Goal: Task Accomplishment & Management: Manage account settings

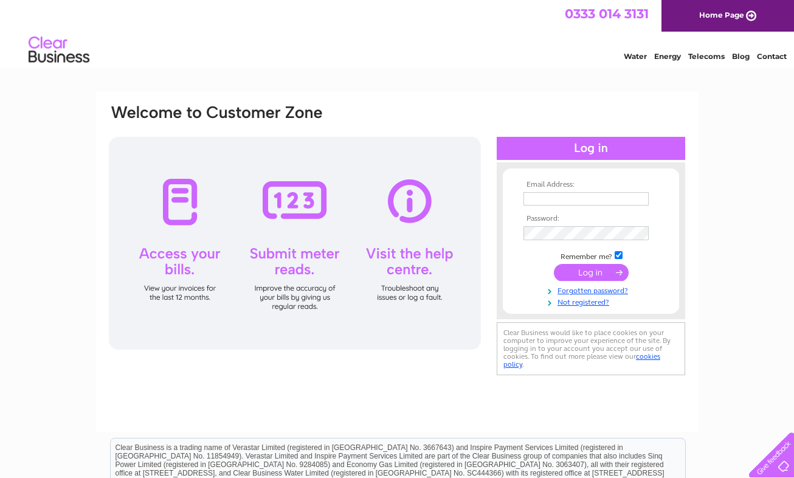
type input "karen@karendavison.co.uk"
click at [596, 277] on input "submit" at bounding box center [591, 272] width 75 height 17
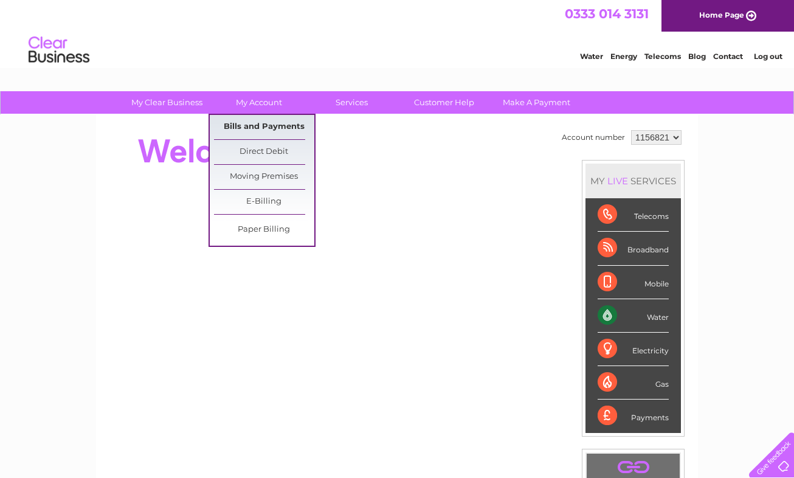
click at [259, 121] on link "Bills and Payments" at bounding box center [264, 127] width 100 height 24
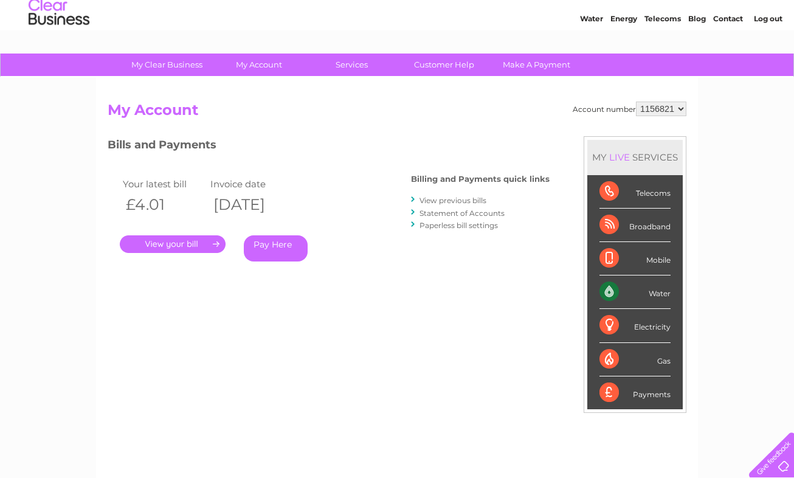
scroll to position [40, 0]
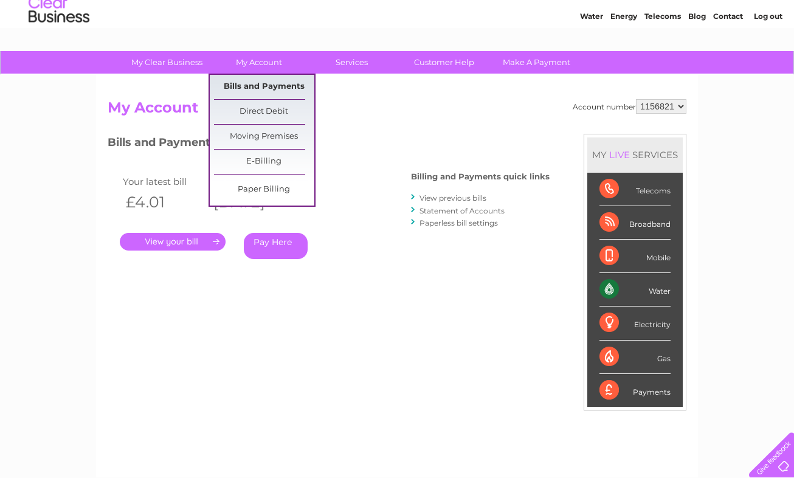
click at [253, 83] on link "Bills and Payments" at bounding box center [264, 87] width 100 height 24
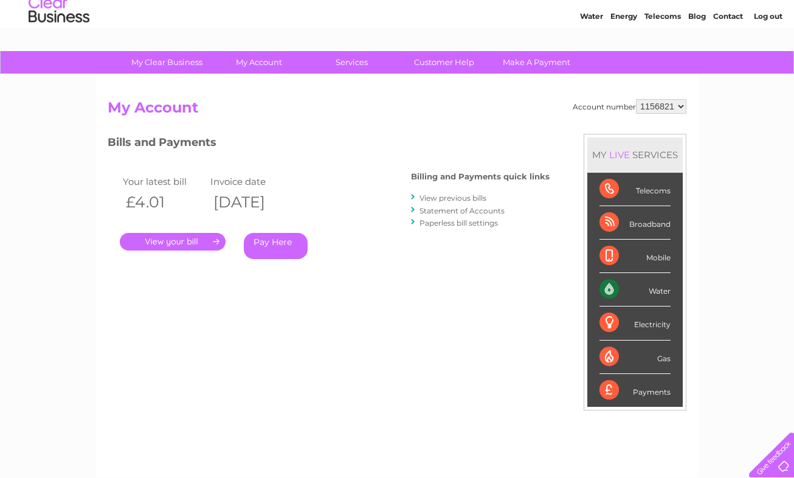
click at [443, 198] on link "View previous bills" at bounding box center [452, 197] width 67 height 9
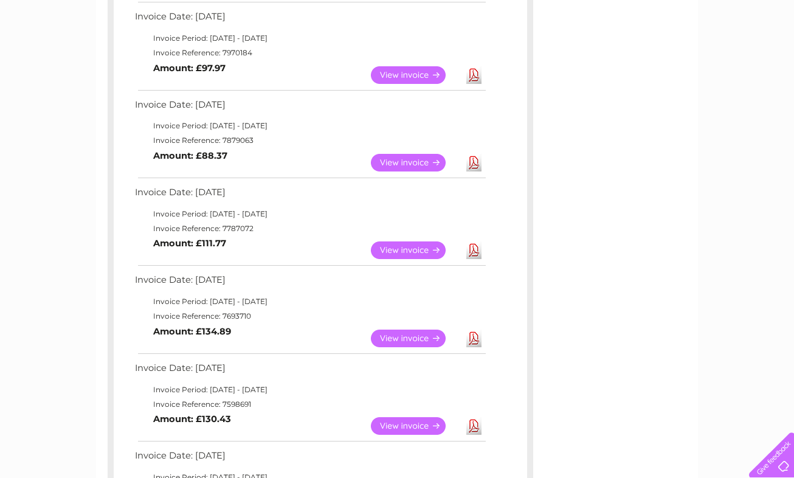
scroll to position [1, 0]
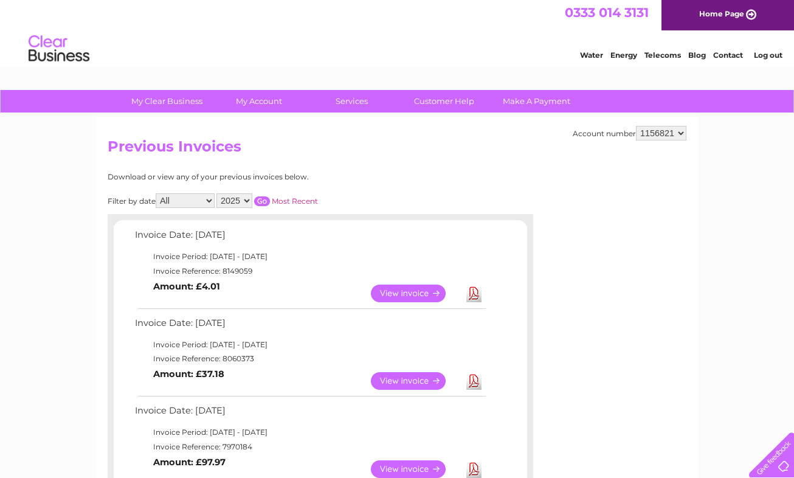
click at [407, 286] on link "View" at bounding box center [415, 293] width 89 height 18
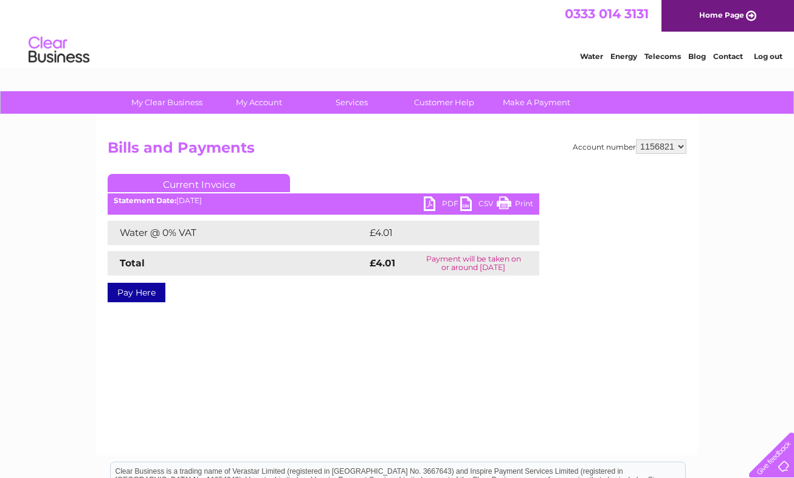
click at [432, 202] on link "PDF" at bounding box center [442, 205] width 36 height 18
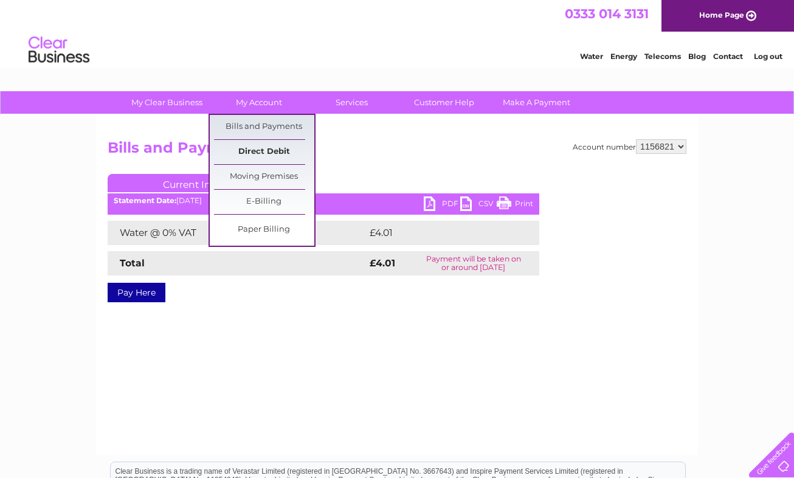
click at [249, 151] on link "Direct Debit" at bounding box center [264, 152] width 100 height 24
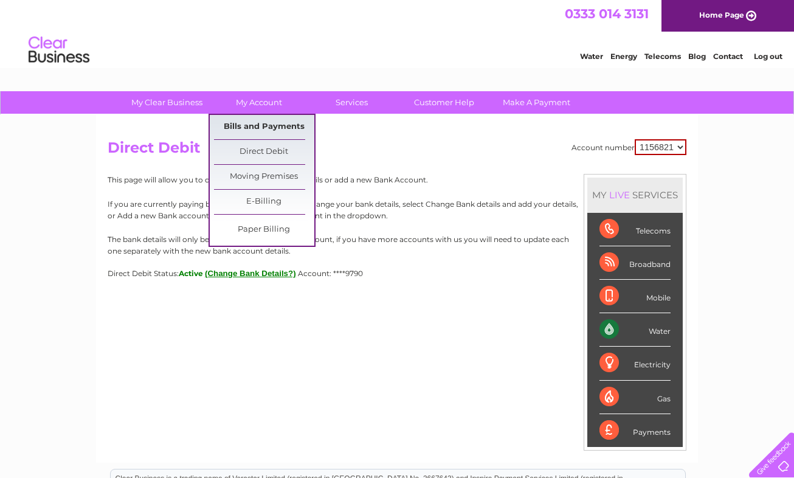
click at [248, 124] on link "Bills and Payments" at bounding box center [264, 127] width 100 height 24
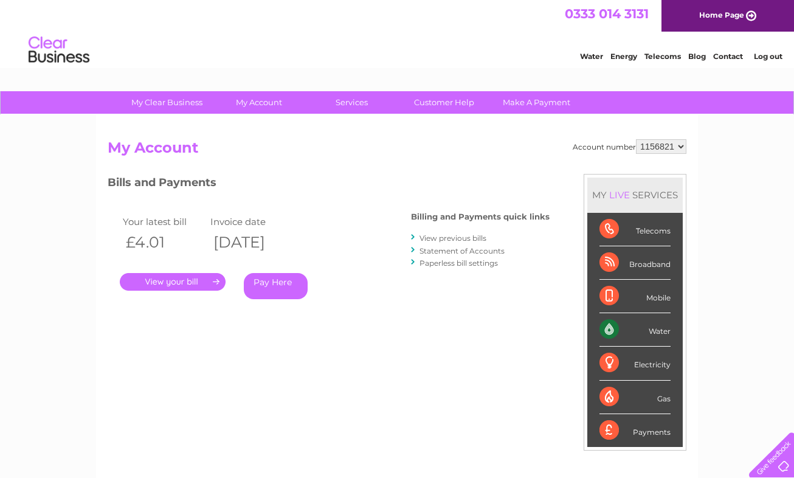
click at [442, 235] on link "View previous bills" at bounding box center [452, 237] width 67 height 9
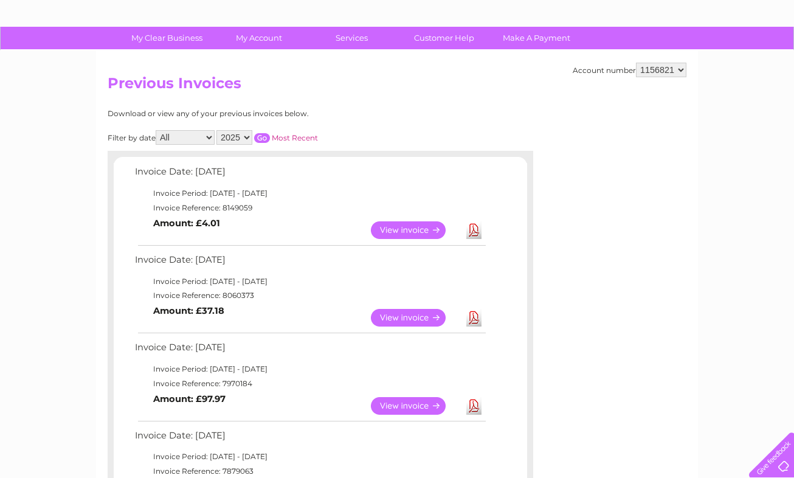
scroll to position [168, 0]
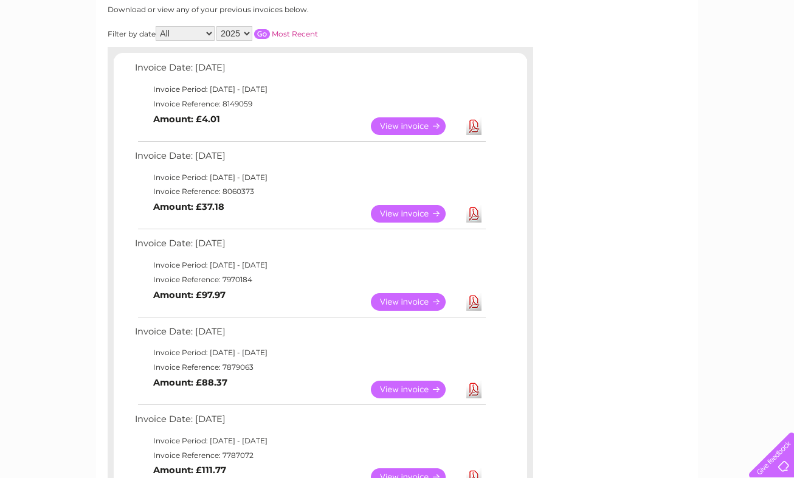
click at [396, 209] on link "View" at bounding box center [415, 214] width 89 height 18
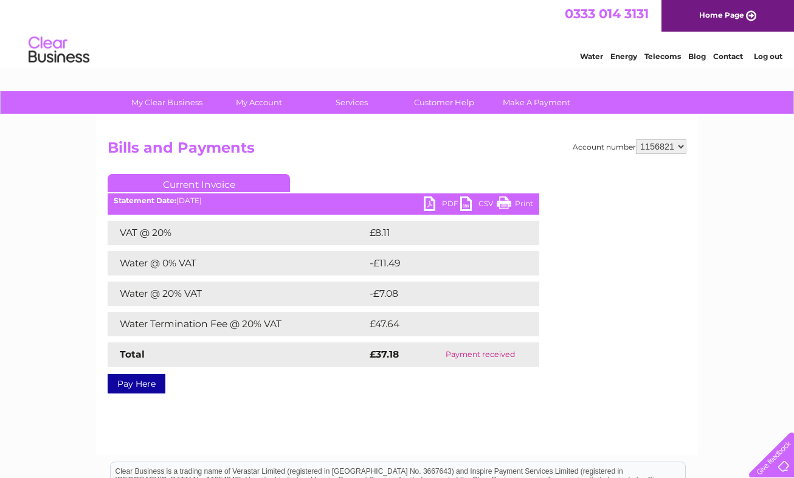
click at [520, 201] on link "Print" at bounding box center [515, 205] width 36 height 18
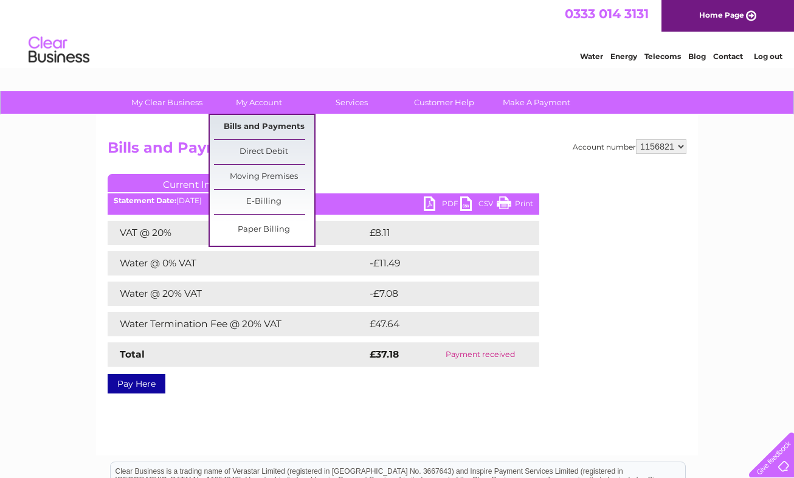
click at [259, 130] on link "Bills and Payments" at bounding box center [264, 127] width 100 height 24
click at [264, 127] on link "Bills and Payments" at bounding box center [264, 127] width 100 height 24
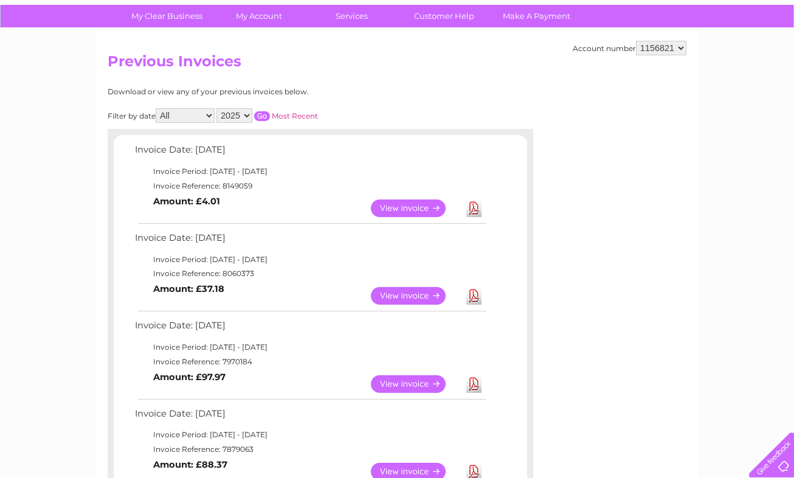
scroll to position [140, 0]
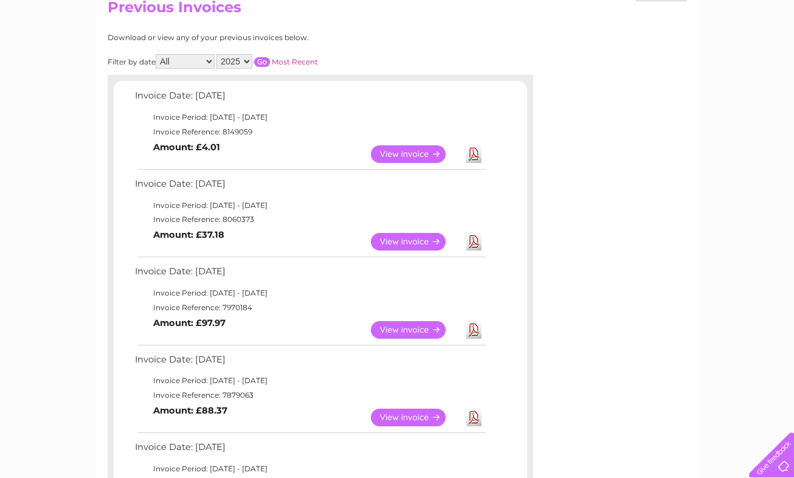
click at [410, 323] on link "View" at bounding box center [415, 330] width 89 height 18
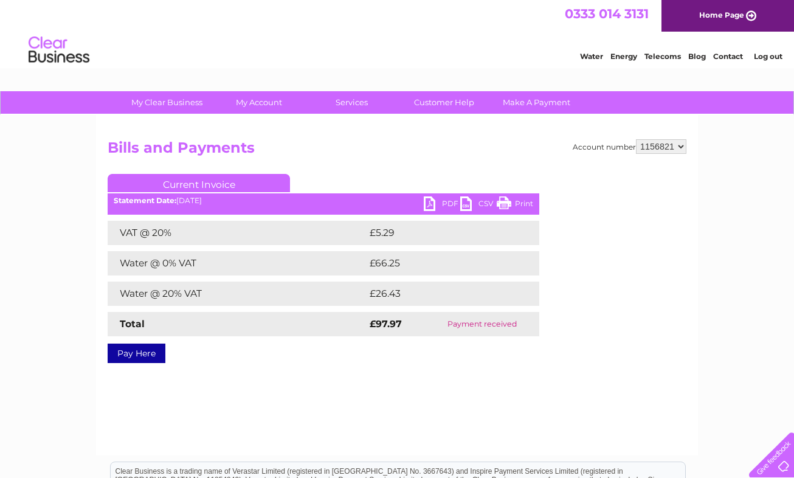
click at [505, 204] on link "Print" at bounding box center [515, 205] width 36 height 18
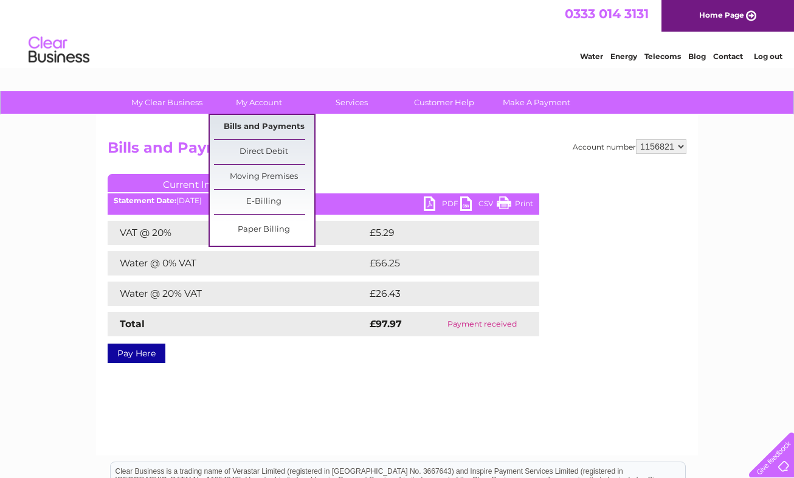
click at [266, 131] on link "Bills and Payments" at bounding box center [264, 127] width 100 height 24
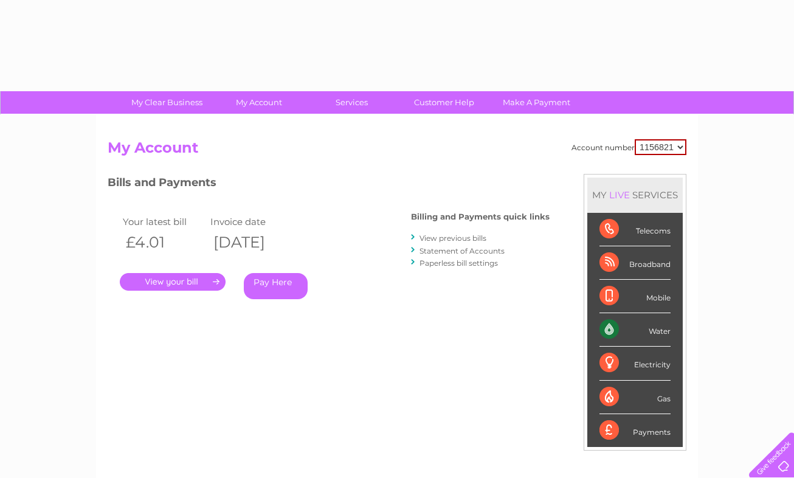
click at [458, 236] on link "View previous bills" at bounding box center [452, 237] width 67 height 9
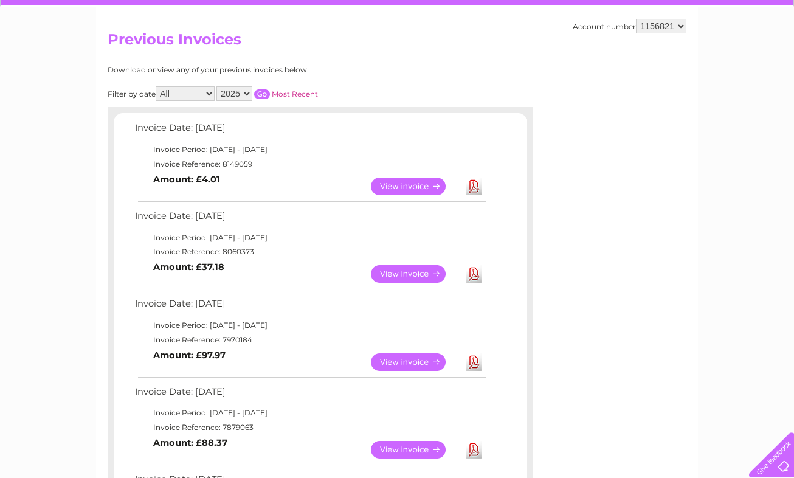
scroll to position [144, 0]
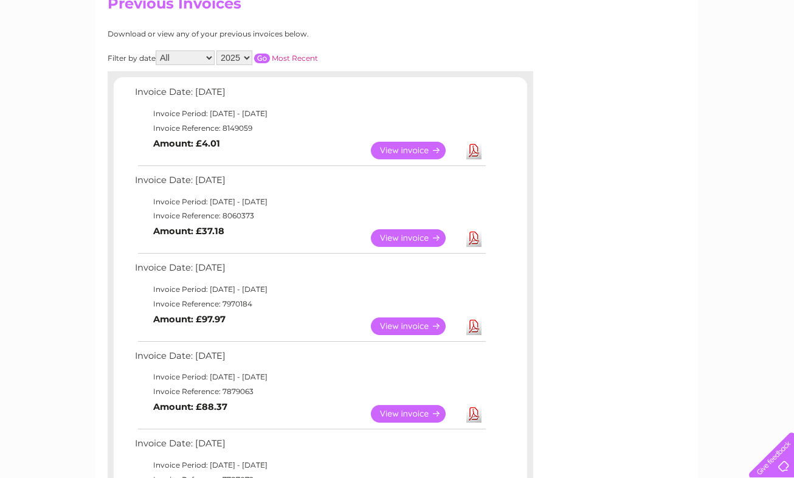
click at [410, 414] on link "View" at bounding box center [415, 414] width 89 height 18
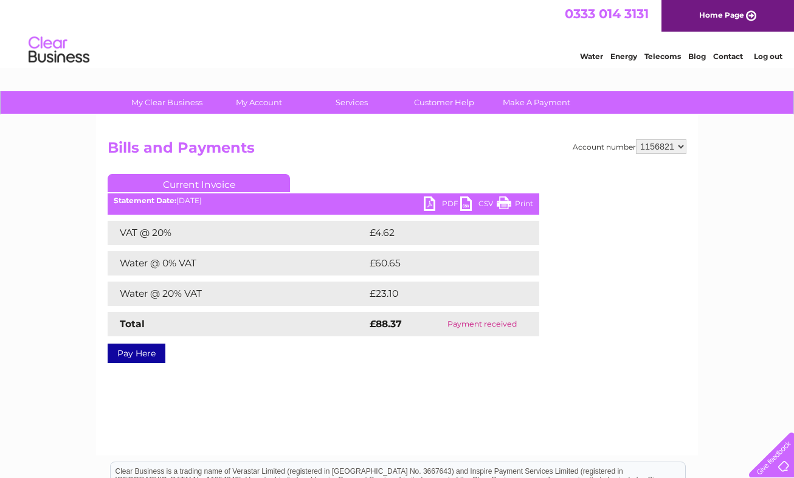
click at [723, 53] on link "Contact" at bounding box center [728, 56] width 30 height 9
